Goal: Task Accomplishment & Management: Manage account settings

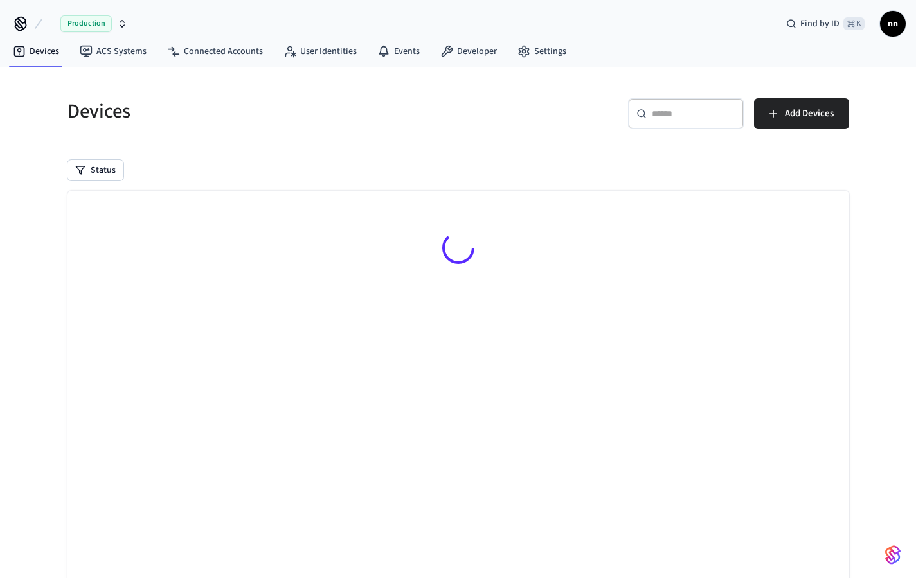
click at [667, 116] on input "text" at bounding box center [694, 113] width 84 height 13
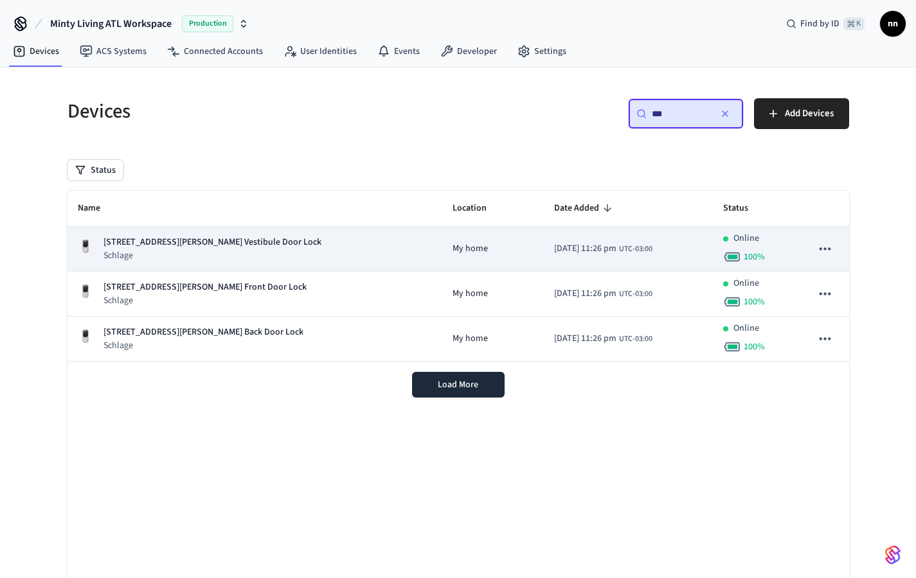
type input "***"
click at [249, 247] on p "[STREET_ADDRESS][PERSON_NAME] Vestibule Door Lock" at bounding box center [212, 242] width 218 height 13
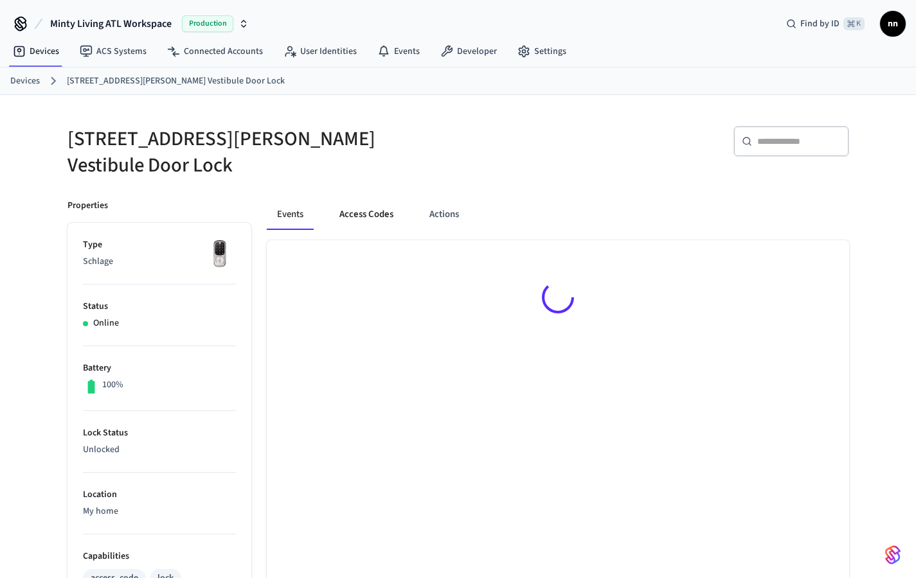
click at [379, 211] on button "Access Codes" at bounding box center [366, 214] width 75 height 31
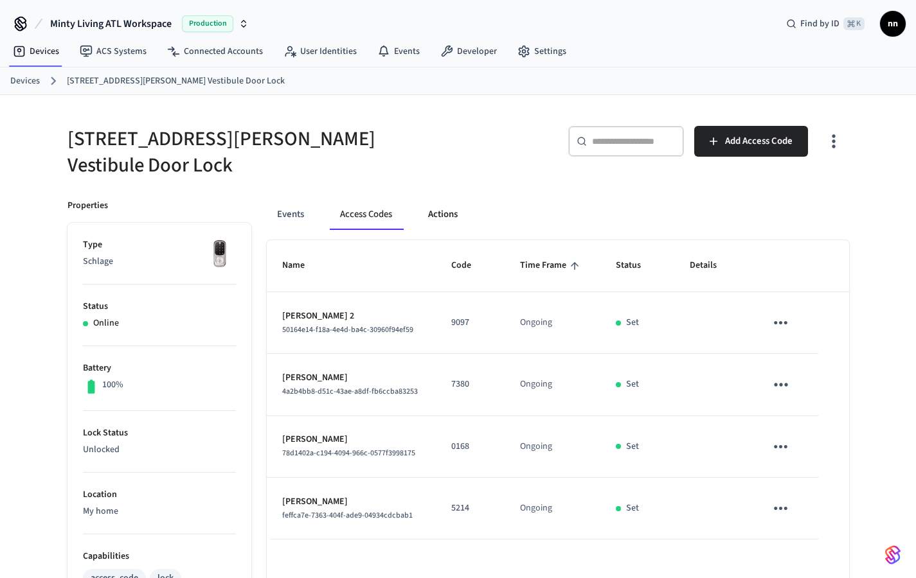
click at [443, 199] on button "Actions" at bounding box center [443, 214] width 50 height 31
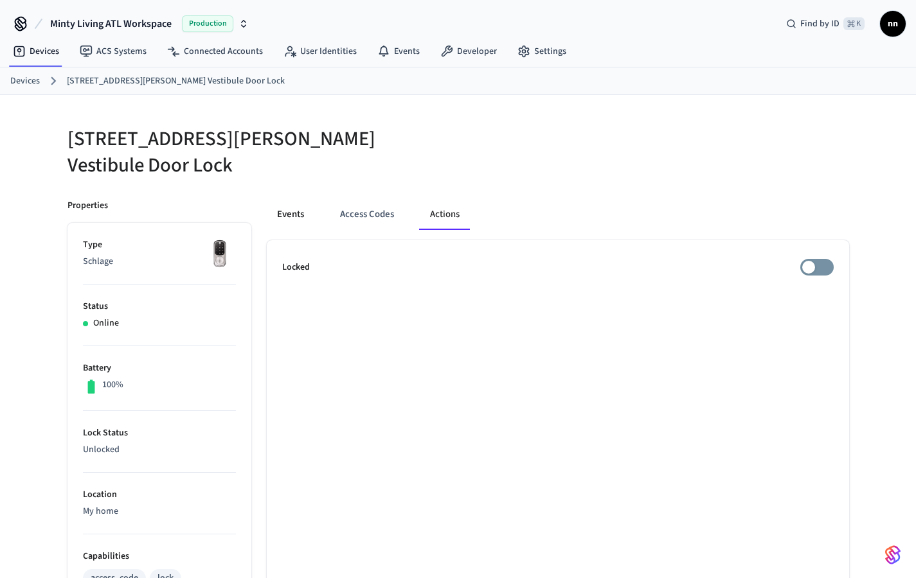
click at [285, 202] on button "Events" at bounding box center [291, 214] width 48 height 31
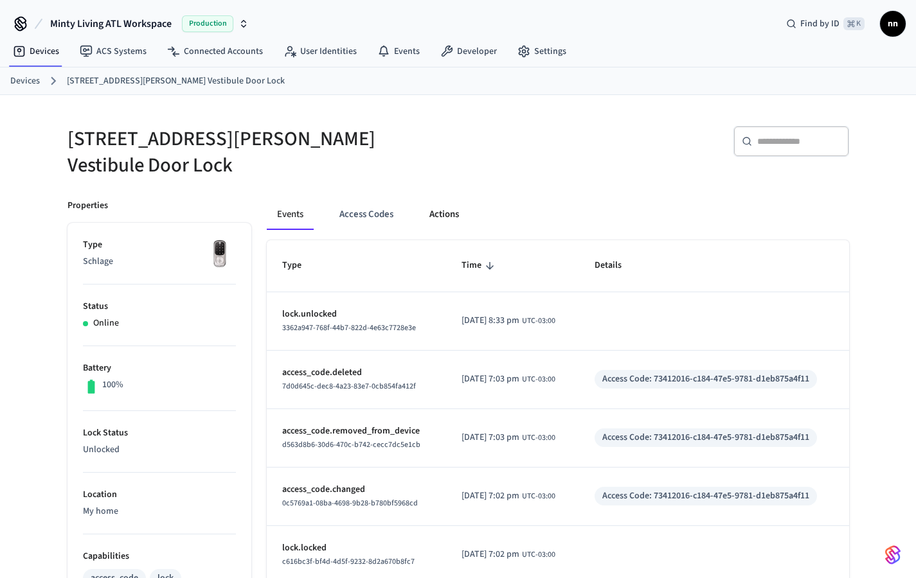
click at [448, 204] on button "Actions" at bounding box center [444, 214] width 50 height 31
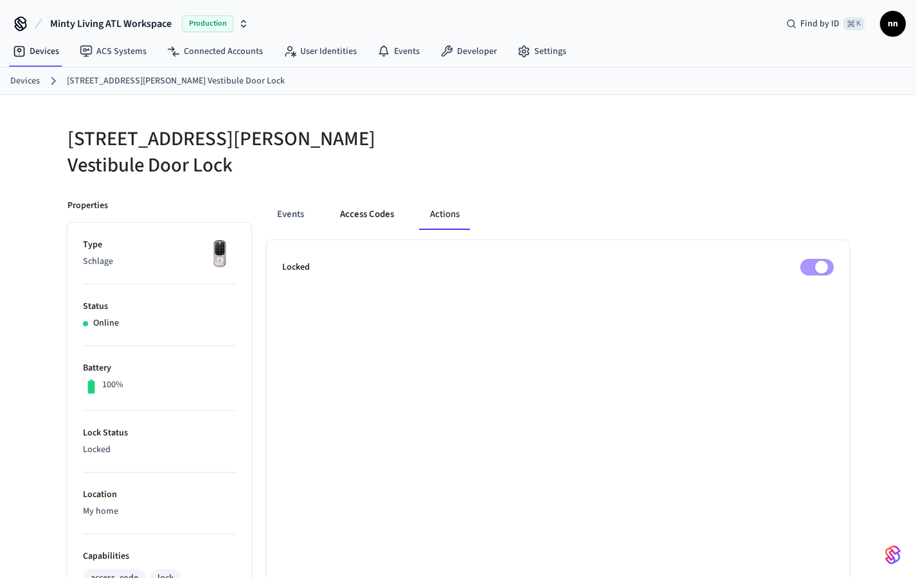
click at [350, 202] on button "Access Codes" at bounding box center [367, 214] width 75 height 31
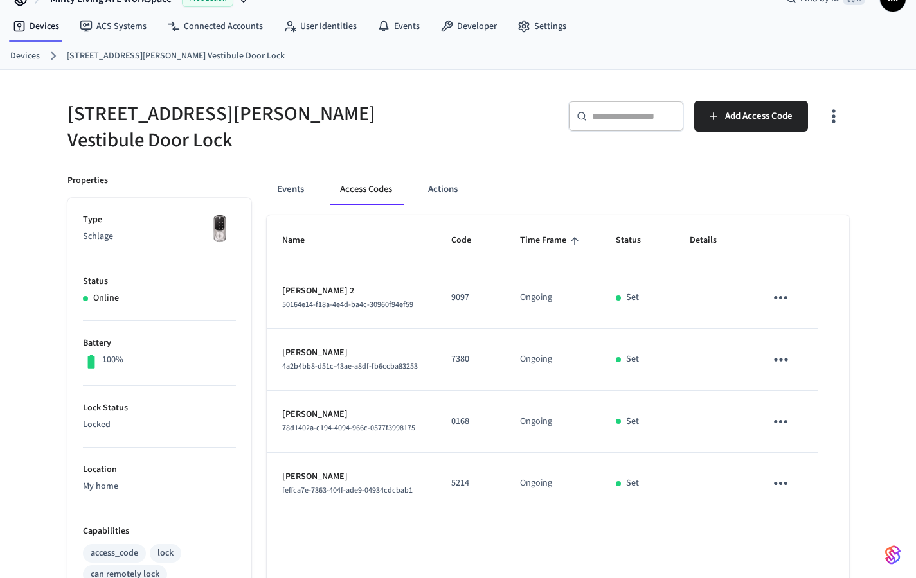
scroll to position [30, 0]
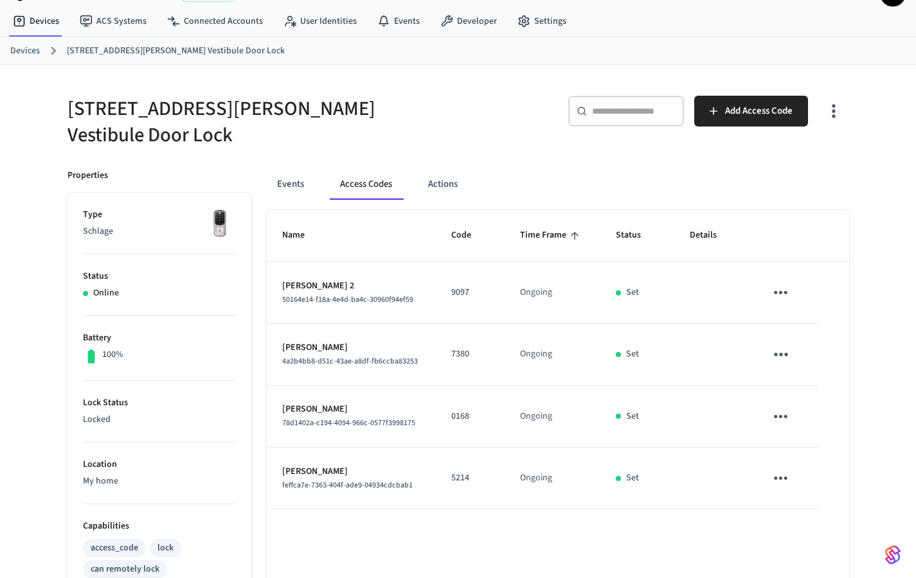
click at [783, 407] on icon "sticky table" at bounding box center [781, 417] width 20 height 20
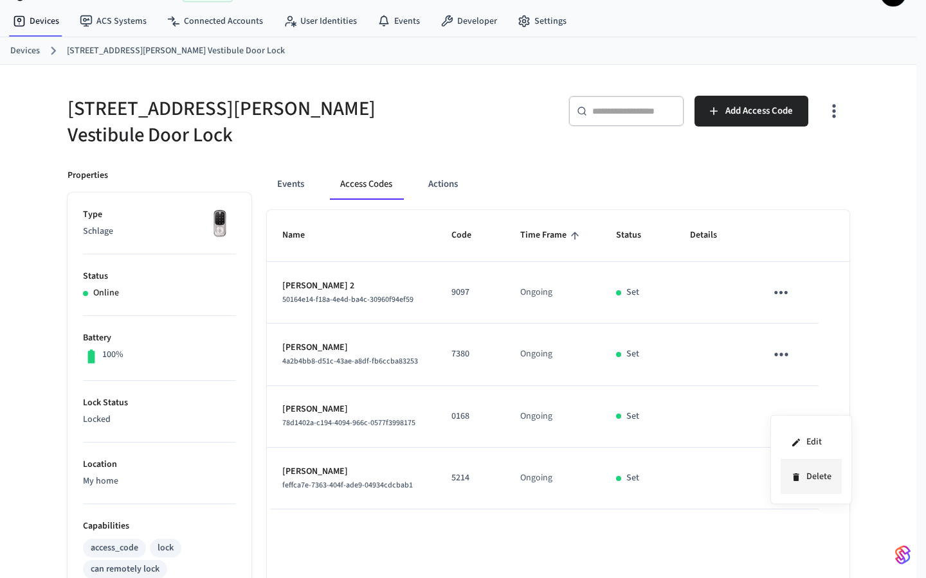
click at [807, 474] on li "Delete" at bounding box center [810, 477] width 61 height 34
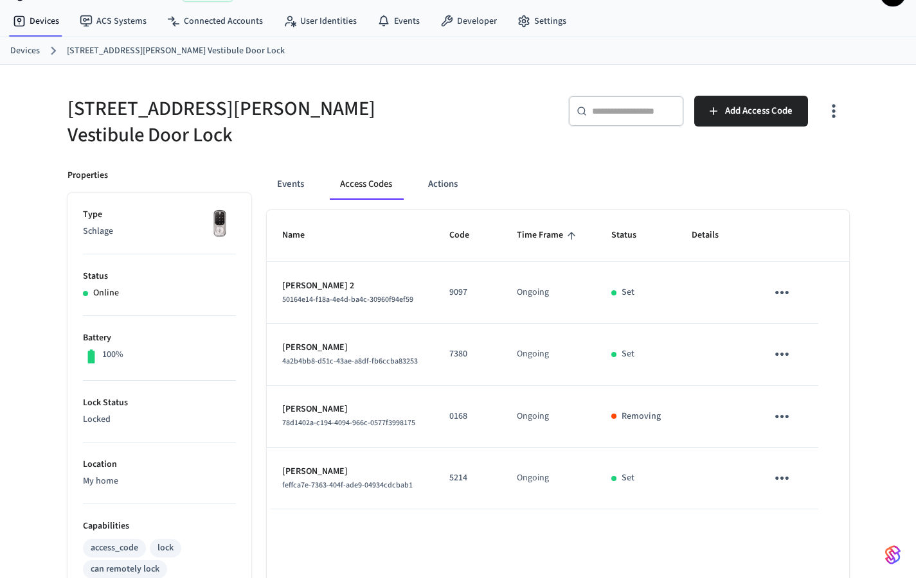
click at [26, 54] on link "Devices" at bounding box center [25, 50] width 30 height 13
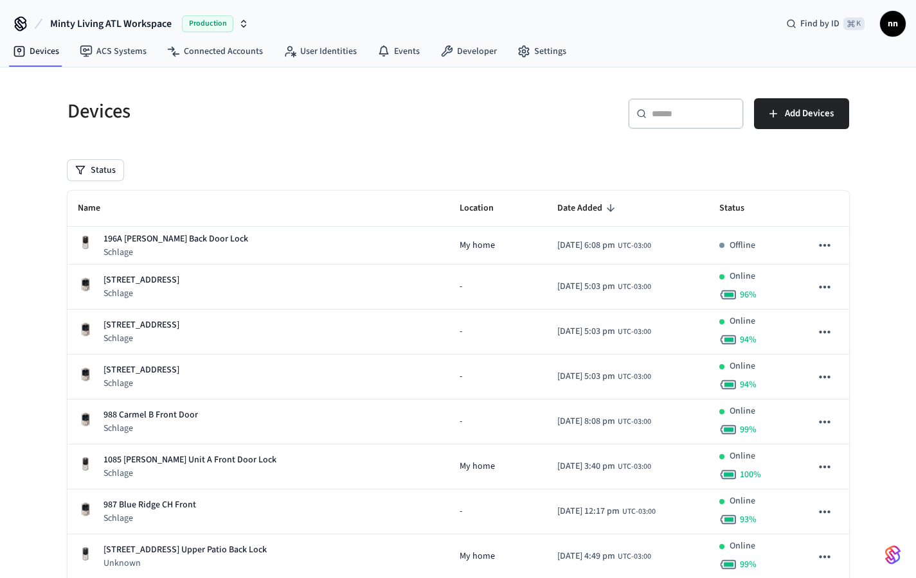
click at [680, 121] on div "​ ​" at bounding box center [686, 113] width 116 height 31
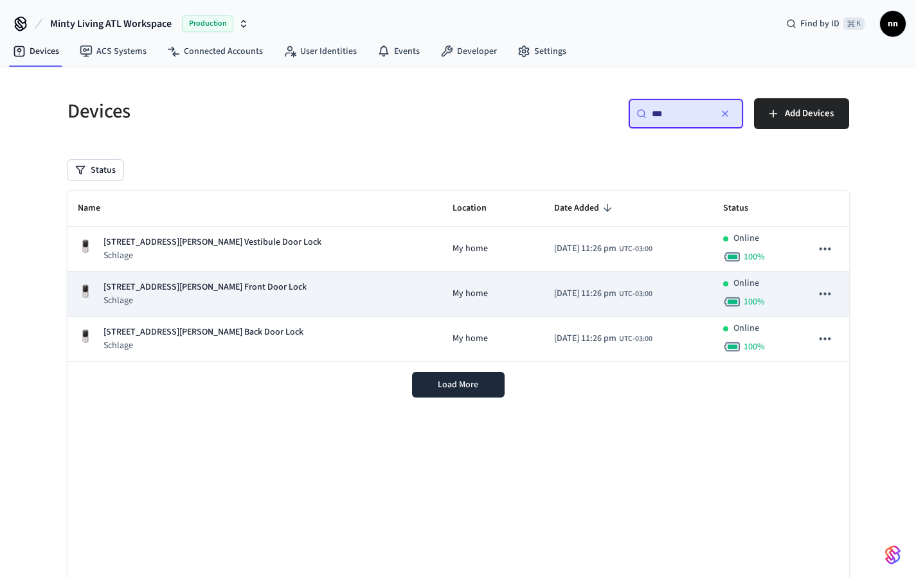
type input "***"
click at [228, 292] on p "[STREET_ADDRESS][PERSON_NAME] Front Door Lock" at bounding box center [204, 287] width 203 height 13
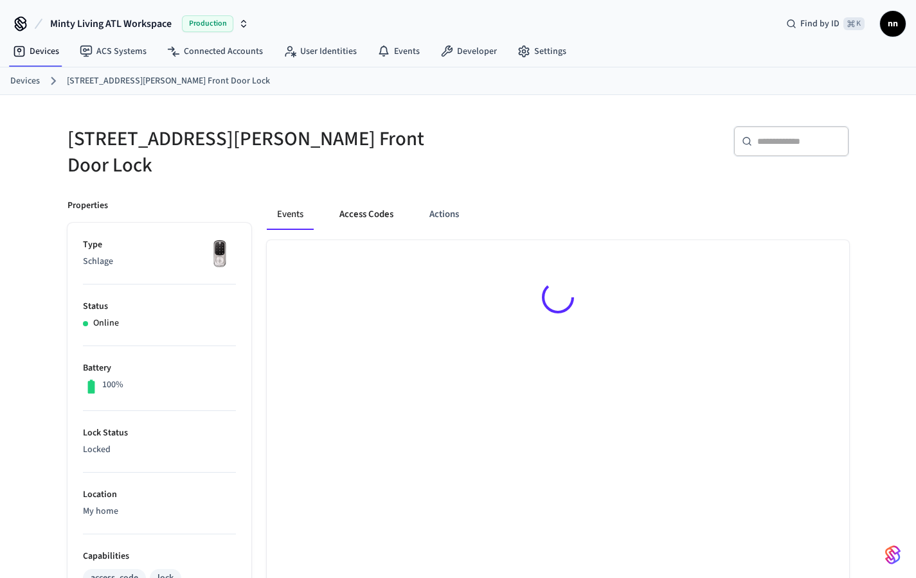
click at [361, 199] on button "Access Codes" at bounding box center [366, 214] width 75 height 31
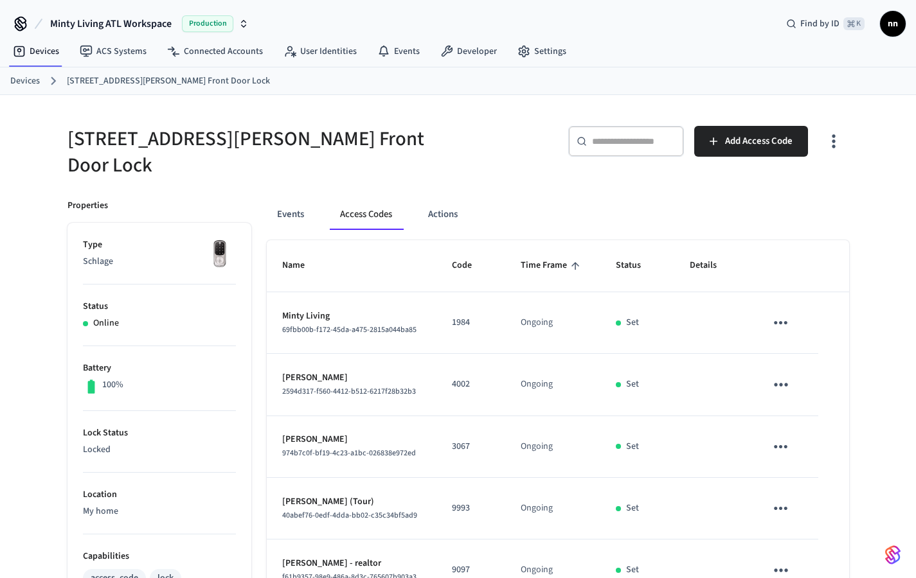
click at [29, 78] on link "Devices" at bounding box center [25, 81] width 30 height 13
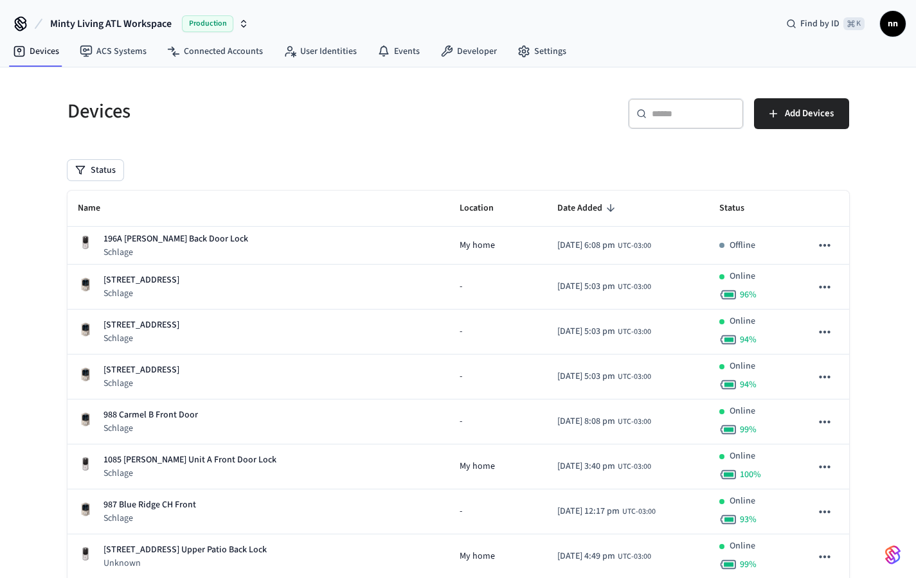
click at [692, 116] on input "text" at bounding box center [694, 113] width 84 height 13
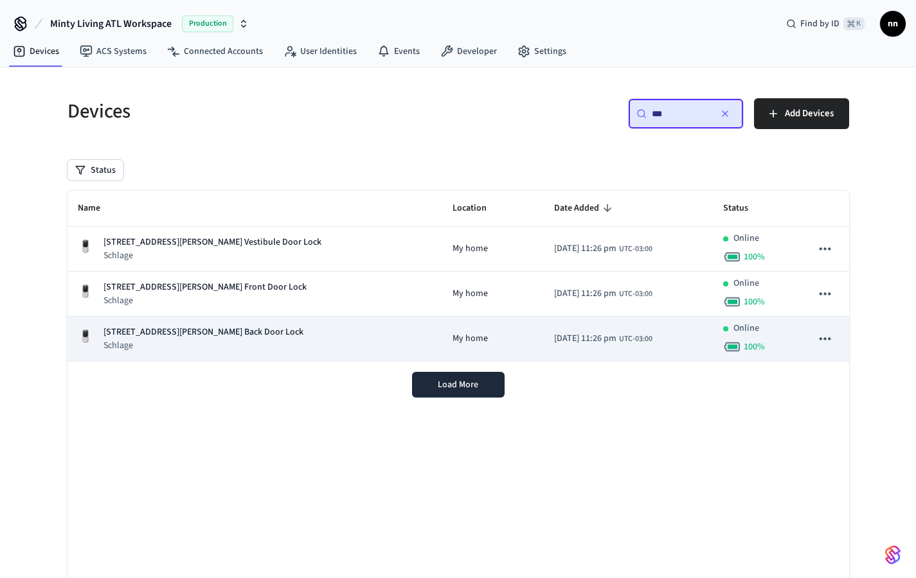
type input "***"
click at [253, 328] on div "[STREET_ADDRESS][PERSON_NAME] Back Door Lock Schlage" at bounding box center [255, 339] width 355 height 26
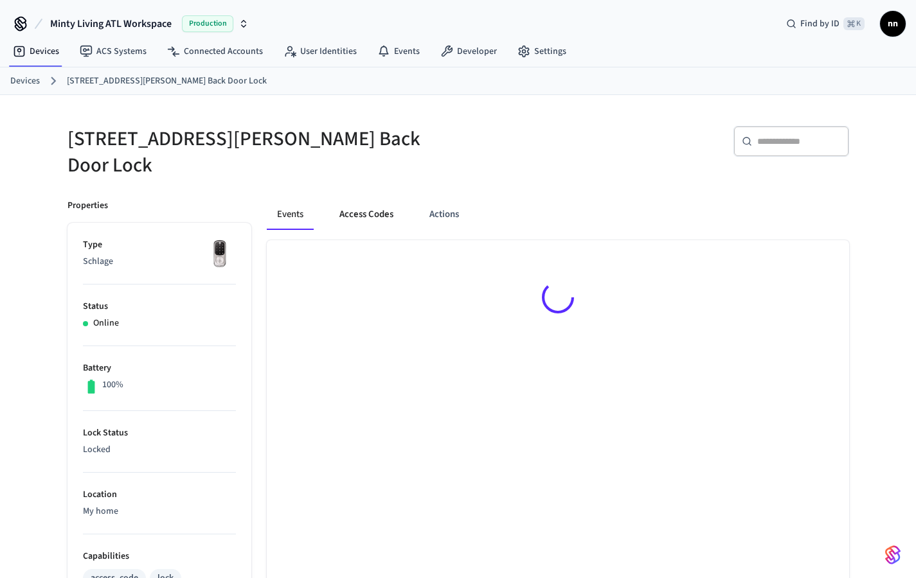
click at [376, 206] on button "Access Codes" at bounding box center [366, 214] width 75 height 31
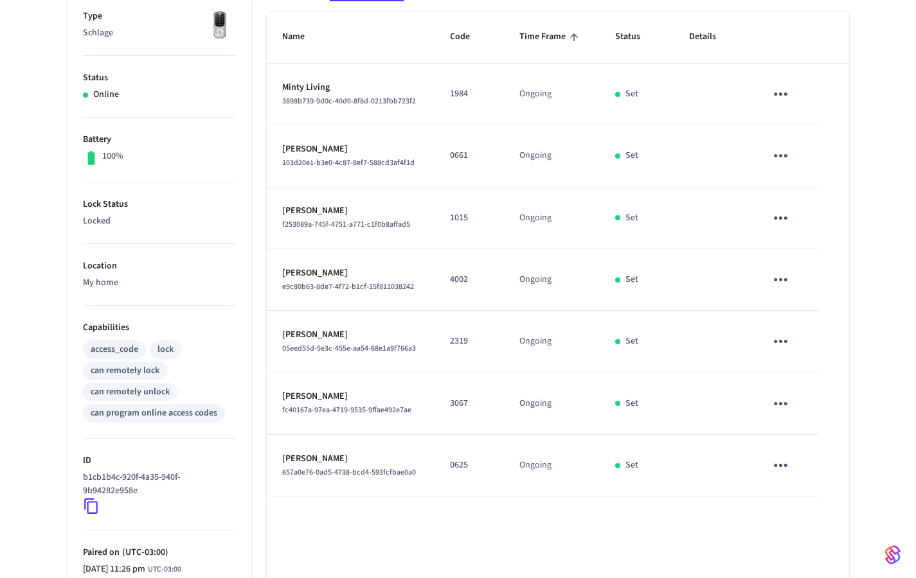
scroll to position [229, 0]
click at [776, 145] on icon "sticky table" at bounding box center [781, 155] width 20 height 20
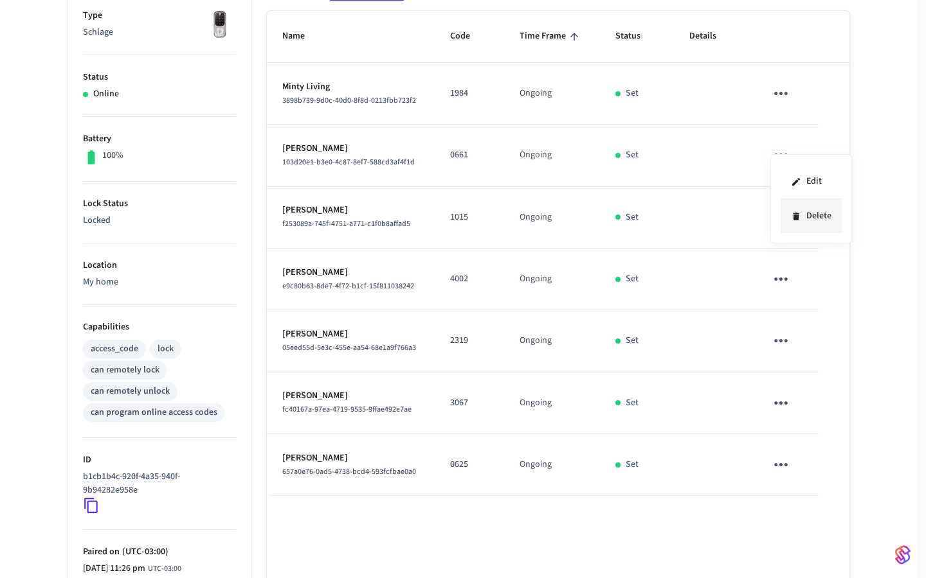
click at [805, 228] on li "Delete" at bounding box center [810, 216] width 61 height 34
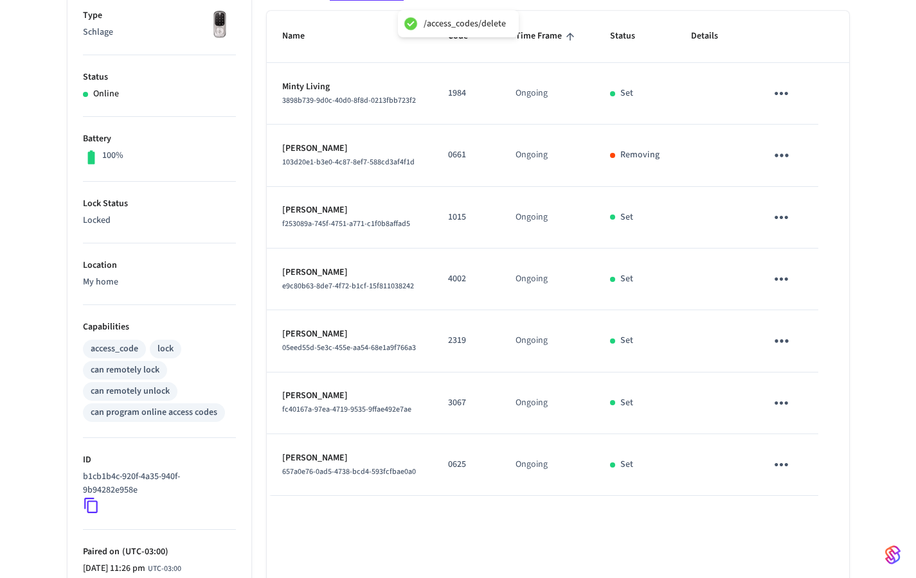
click at [784, 456] on icon "sticky table" at bounding box center [781, 465] width 20 height 20
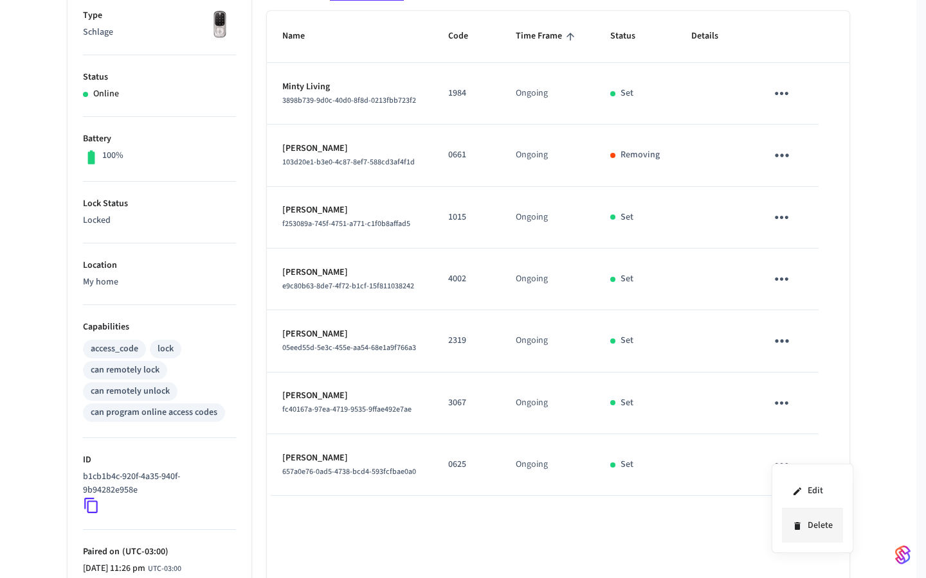
click at [812, 525] on li "Delete" at bounding box center [812, 526] width 61 height 34
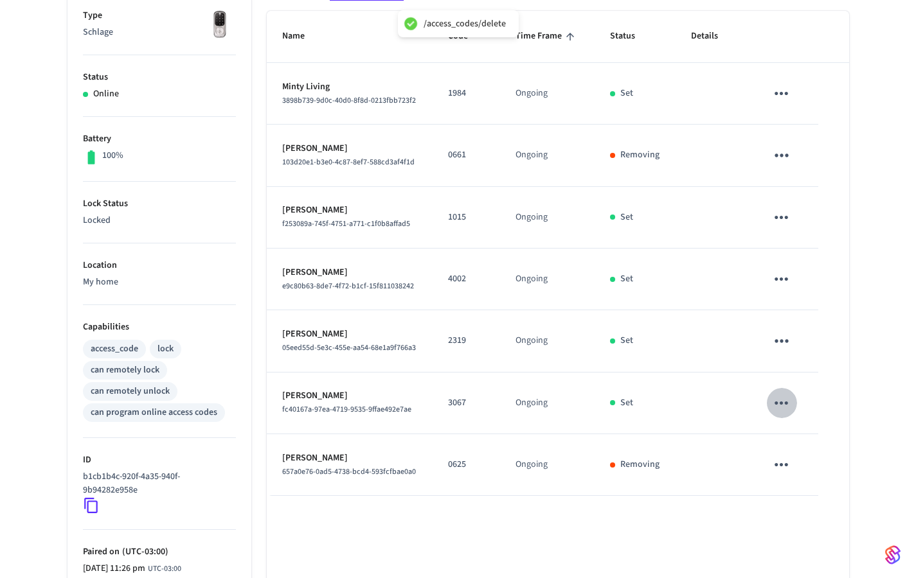
click at [786, 394] on icon "sticky table" at bounding box center [781, 403] width 20 height 20
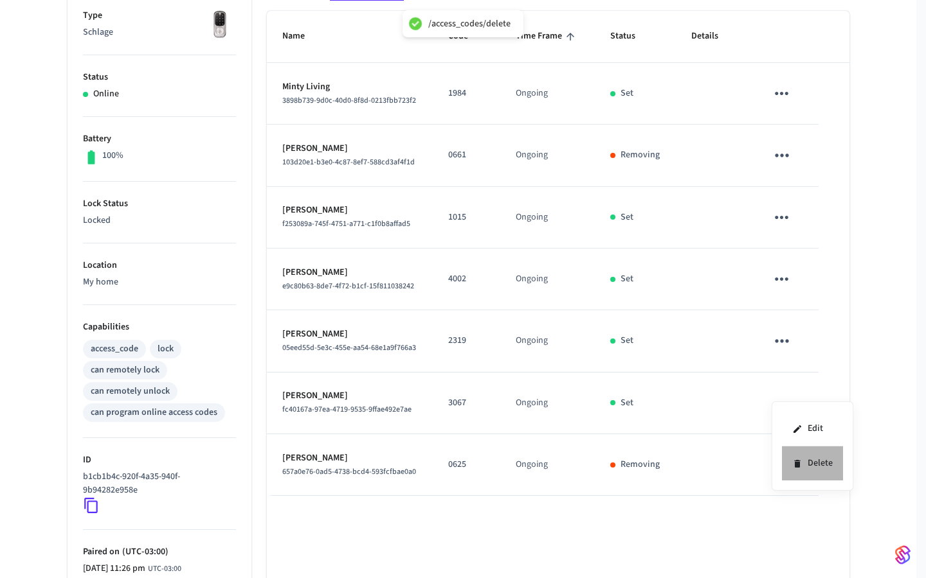
click at [805, 459] on li "Delete" at bounding box center [812, 464] width 61 height 34
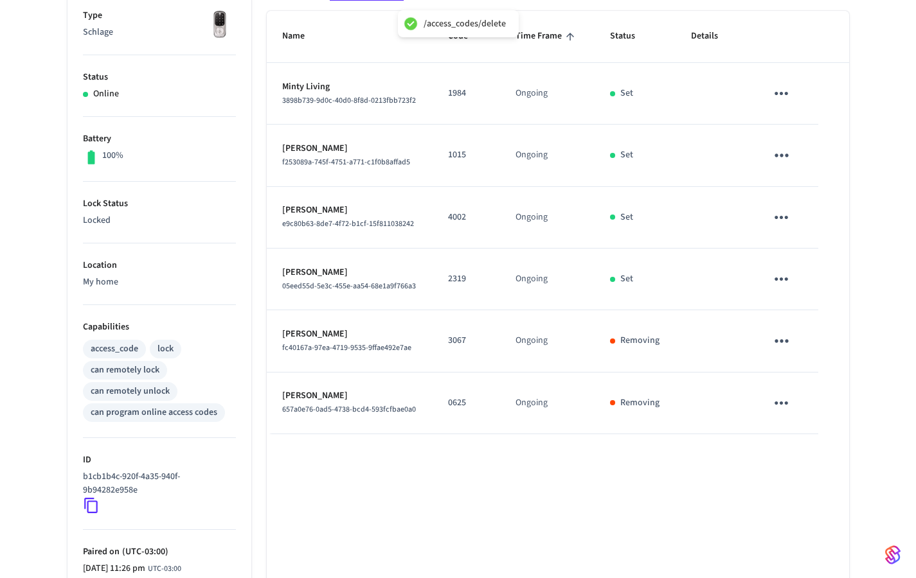
click at [783, 333] on icon "sticky table" at bounding box center [781, 341] width 20 height 20
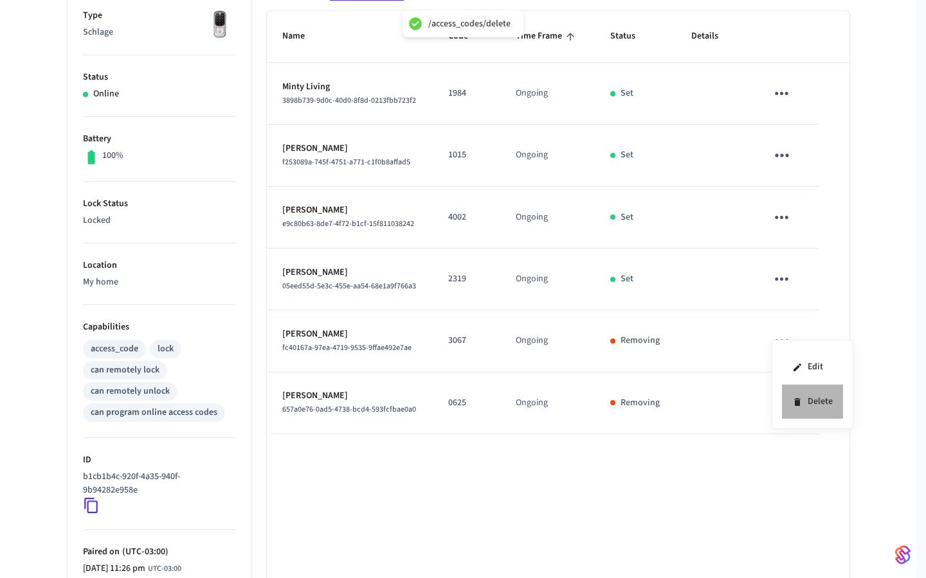
click at [793, 402] on icon at bounding box center [797, 402] width 10 height 10
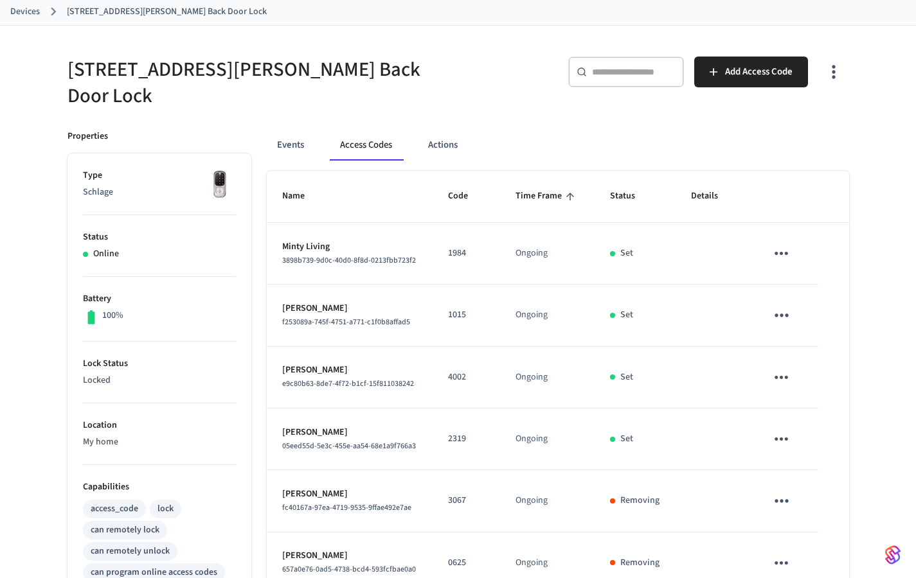
scroll to position [0, 0]
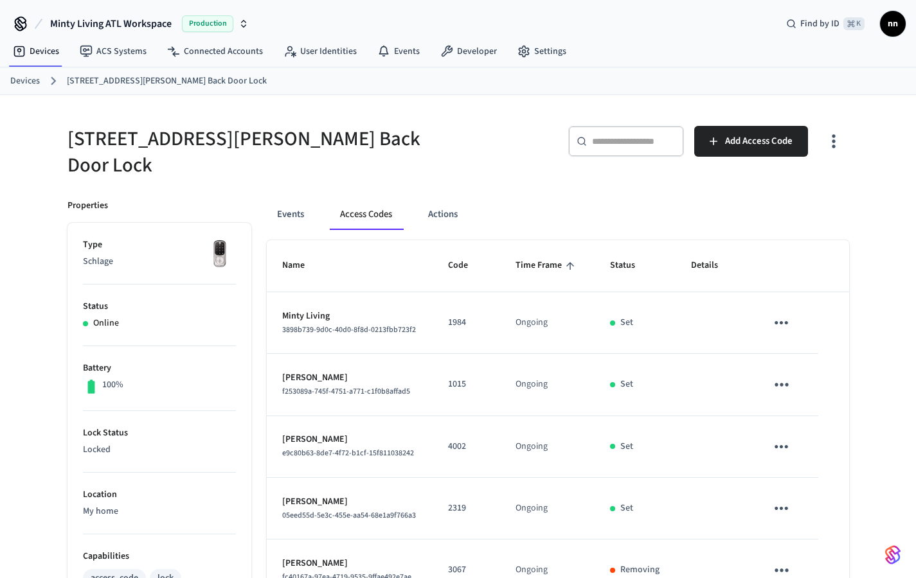
click at [30, 77] on link "Devices" at bounding box center [25, 81] width 30 height 13
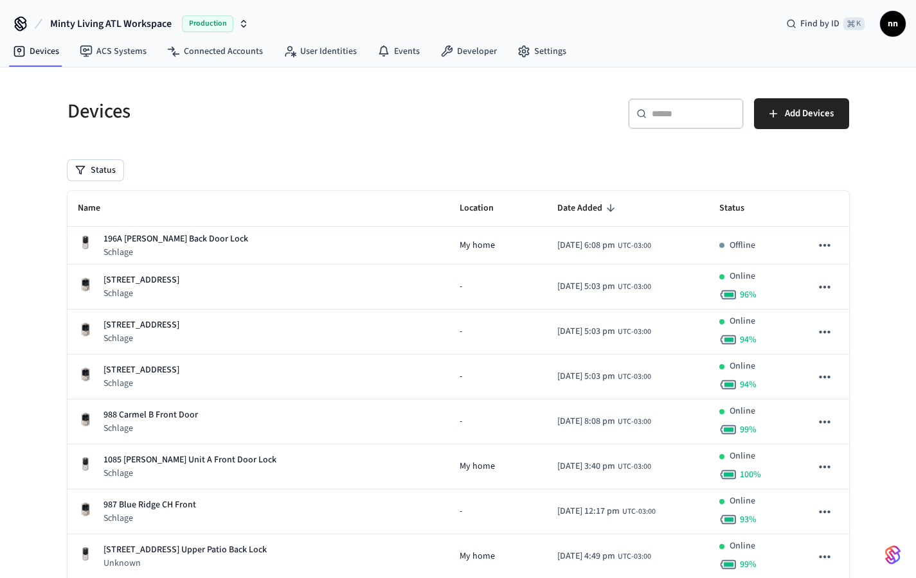
click at [665, 120] on div "​ ​" at bounding box center [686, 113] width 116 height 31
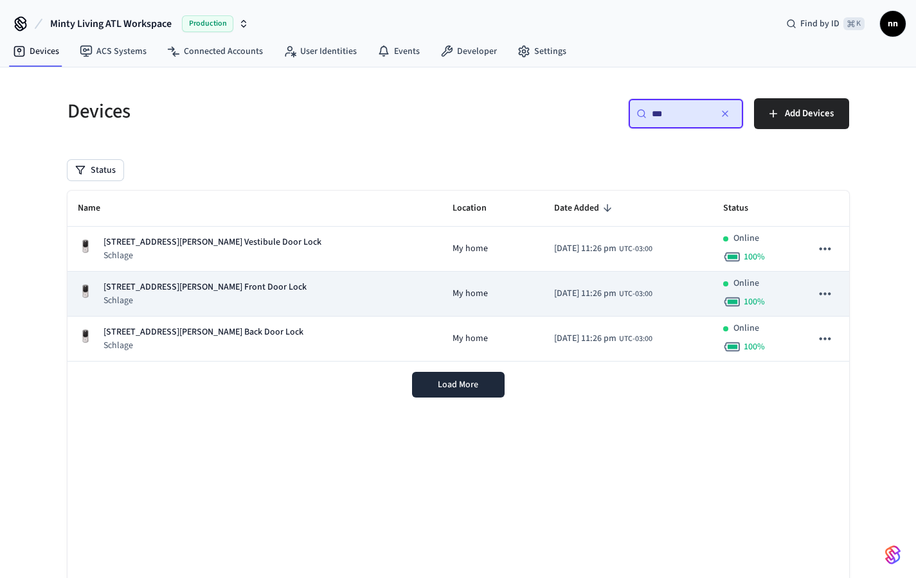
type input "***"
click at [246, 295] on div "[STREET_ADDRESS][PERSON_NAME] Front Door Lock Schlage" at bounding box center [255, 294] width 355 height 26
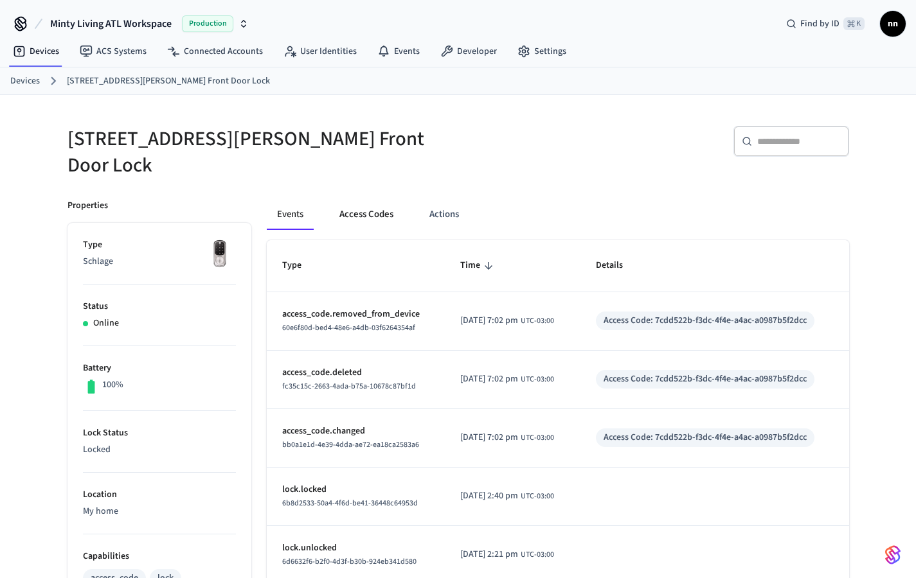
click at [377, 202] on button "Access Codes" at bounding box center [366, 214] width 75 height 31
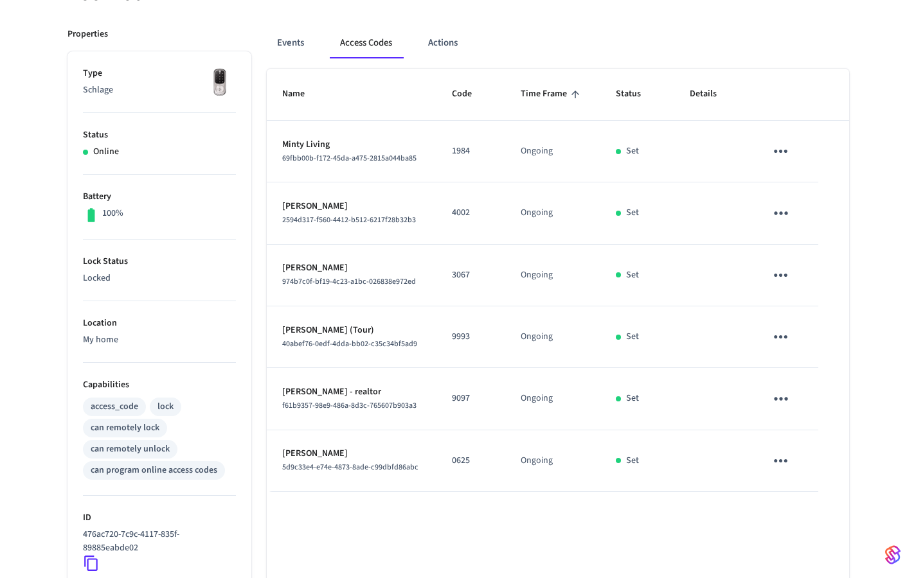
scroll to position [177, 0]
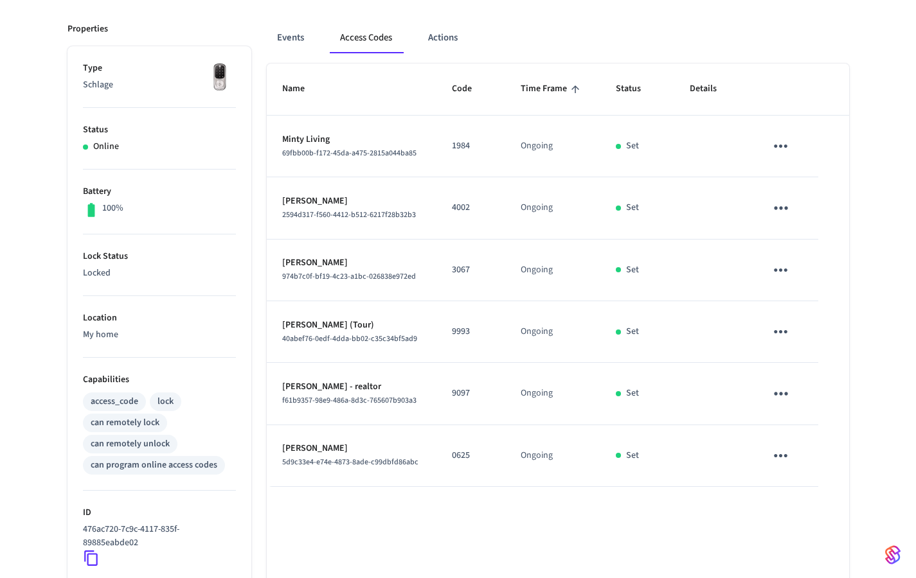
click at [785, 330] on icon "sticky table" at bounding box center [780, 331] width 13 height 3
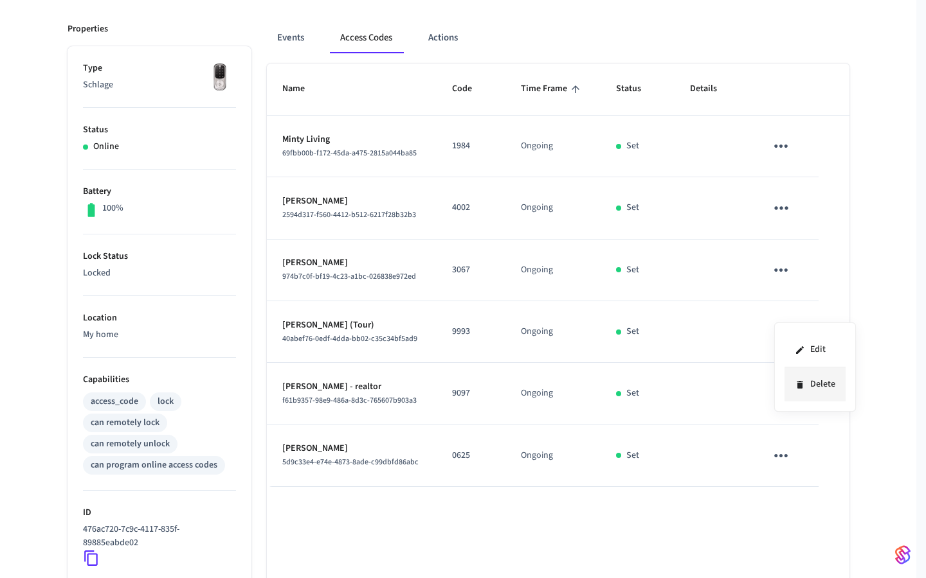
click at [804, 389] on li "Delete" at bounding box center [814, 385] width 61 height 34
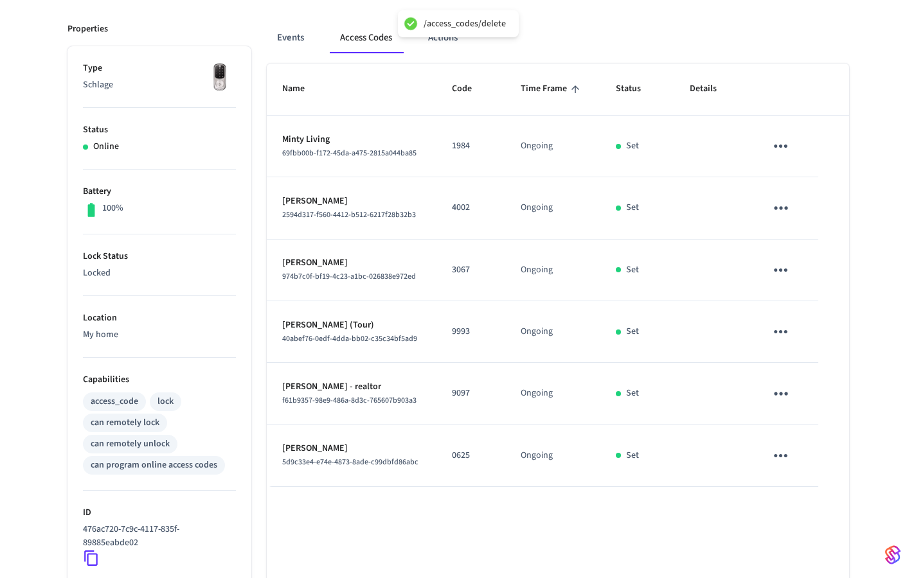
click at [787, 384] on icon "sticky table" at bounding box center [781, 394] width 20 height 20
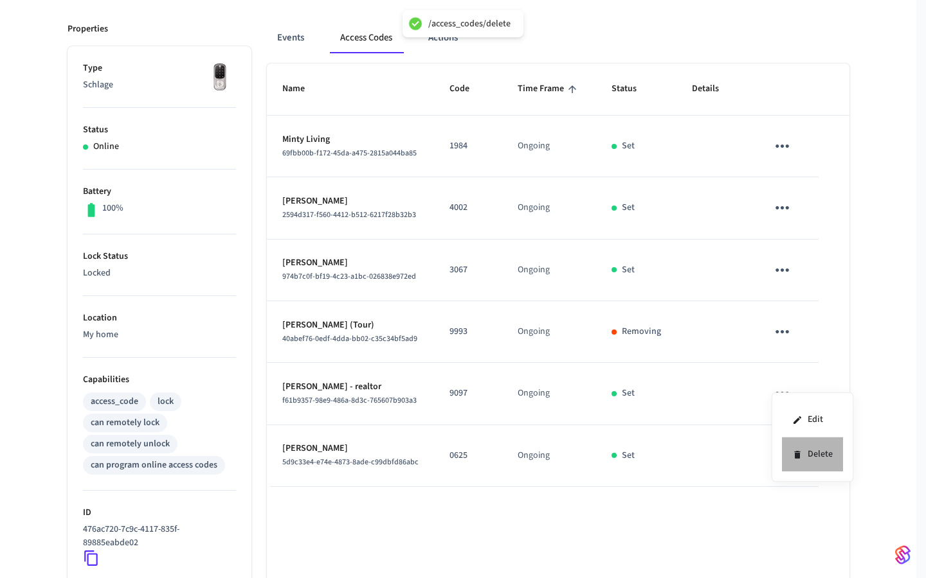
click at [815, 455] on li "Delete" at bounding box center [812, 455] width 61 height 34
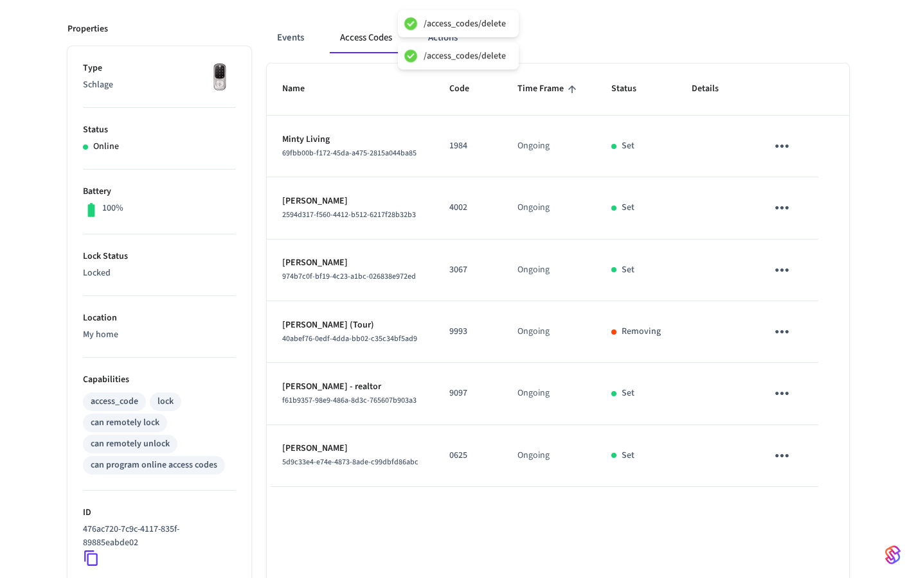
click at [783, 448] on icon "sticky table" at bounding box center [782, 456] width 20 height 20
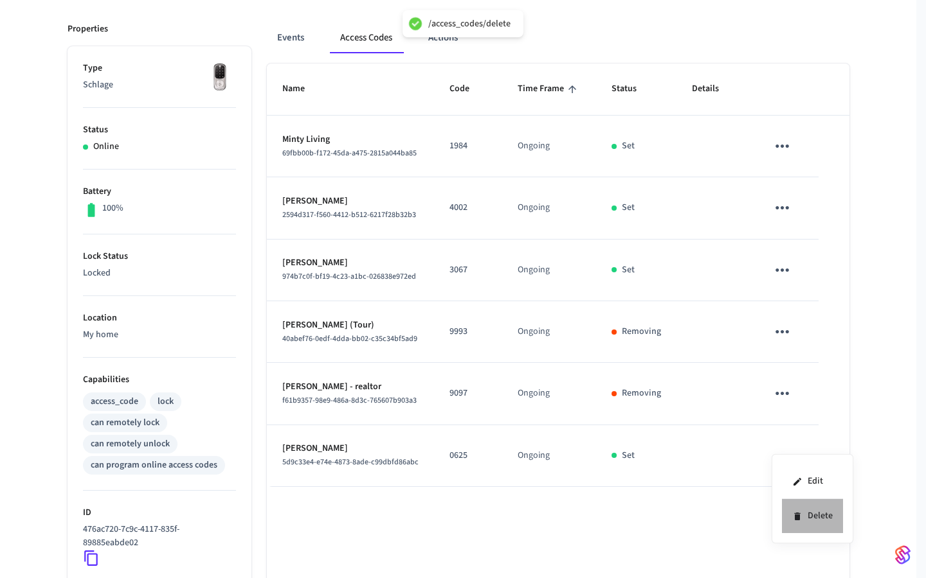
click at [812, 523] on li "Delete" at bounding box center [812, 516] width 61 height 34
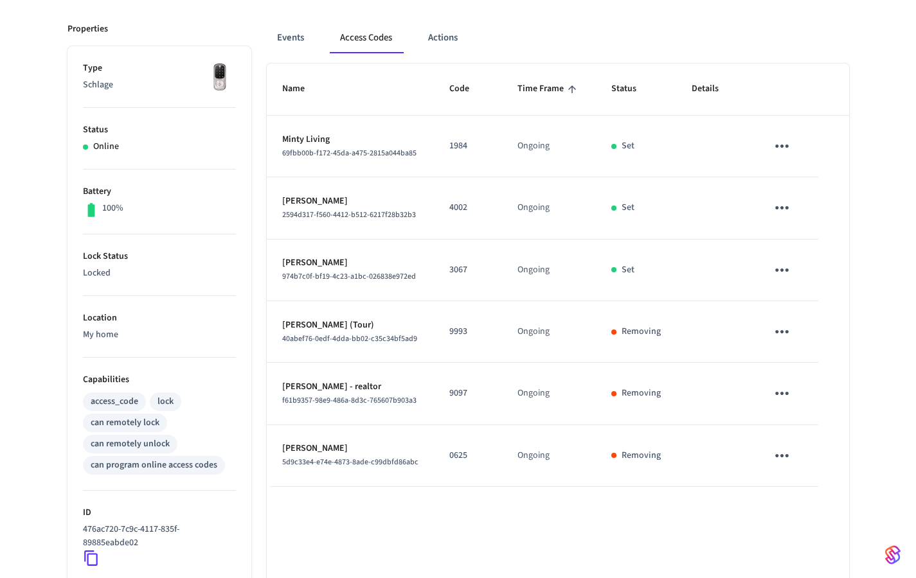
scroll to position [0, 0]
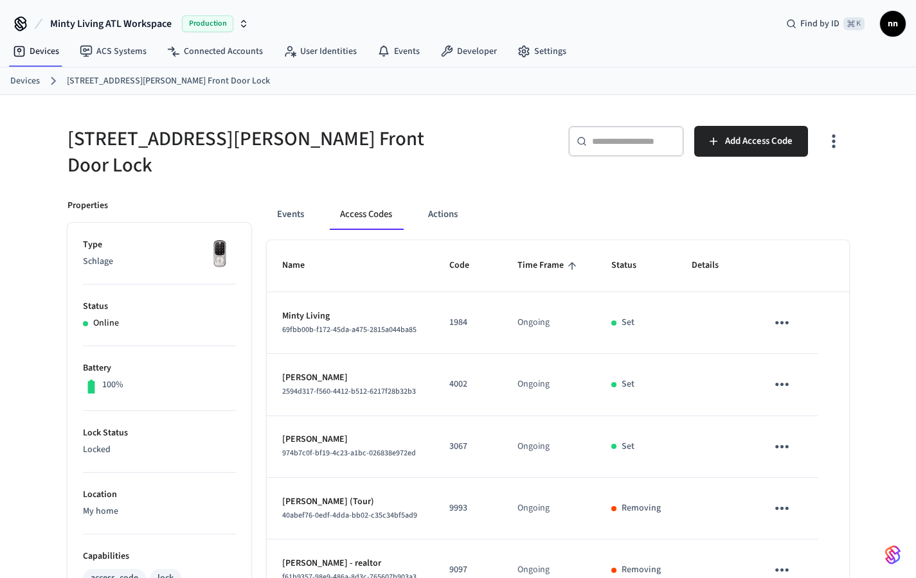
click at [32, 84] on link "Devices" at bounding box center [25, 81] width 30 height 13
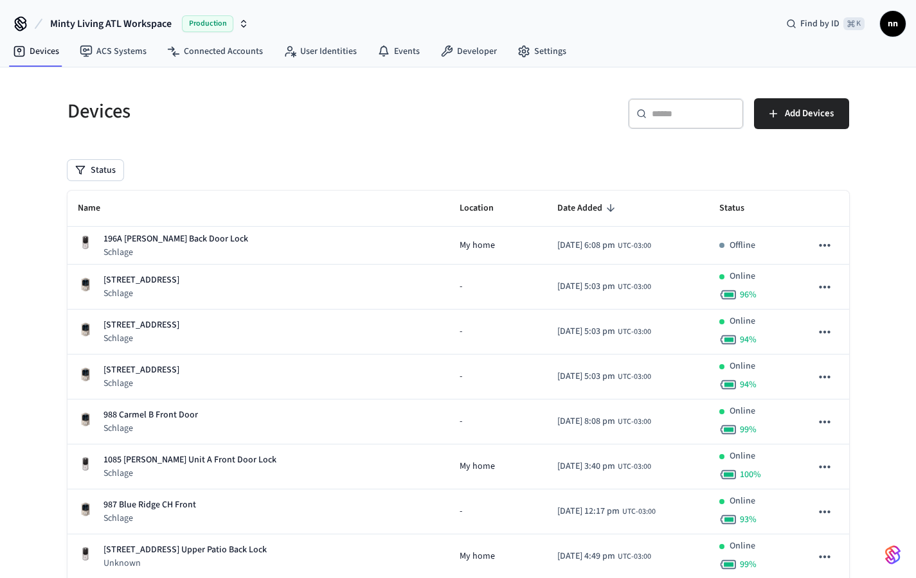
click at [679, 117] on input "text" at bounding box center [694, 113] width 84 height 13
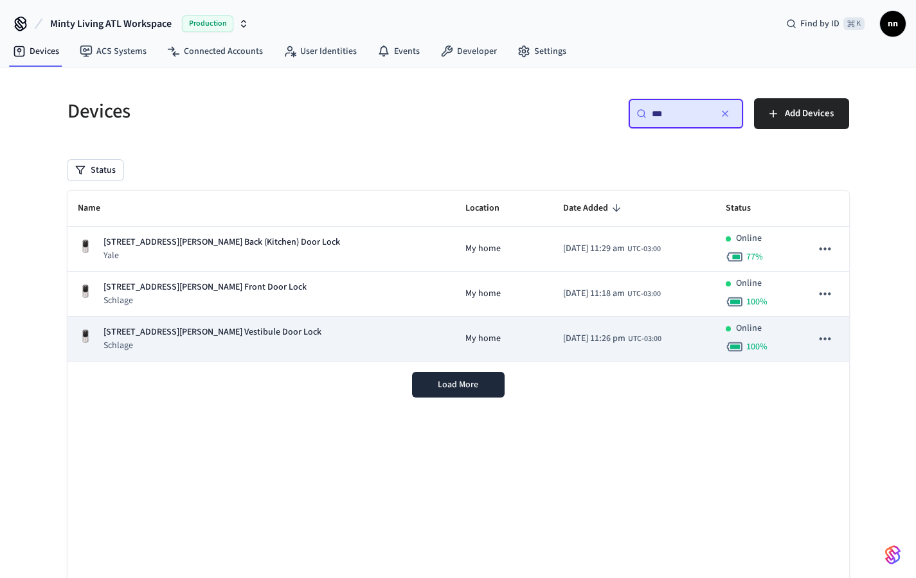
type input "***"
click at [256, 336] on p "[STREET_ADDRESS][PERSON_NAME] Vestibule Door Lock" at bounding box center [212, 332] width 218 height 13
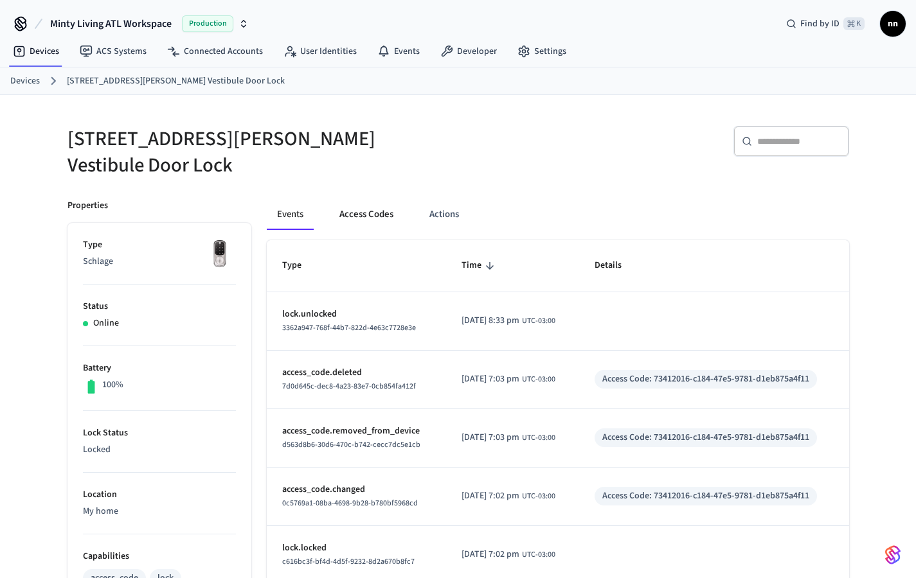
click at [362, 201] on button "Access Codes" at bounding box center [366, 214] width 75 height 31
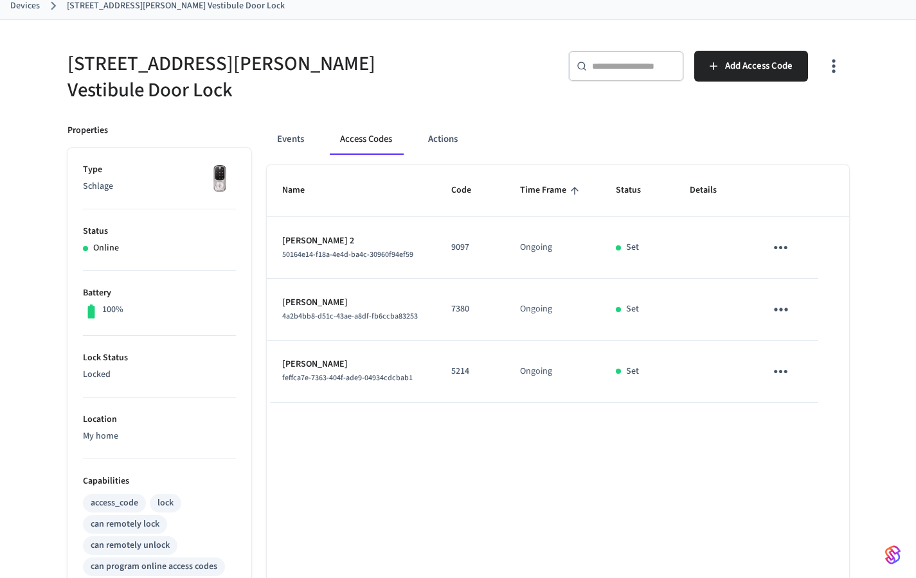
scroll to position [76, 0]
